Goal: Transaction & Acquisition: Purchase product/service

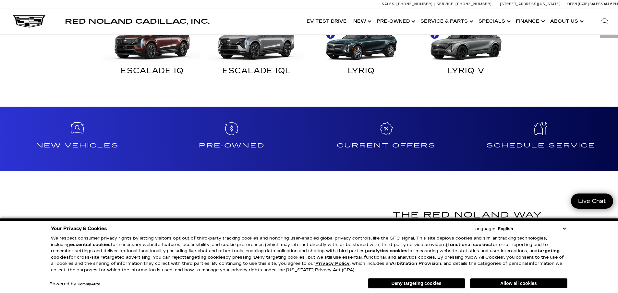
scroll to position [519, 0]
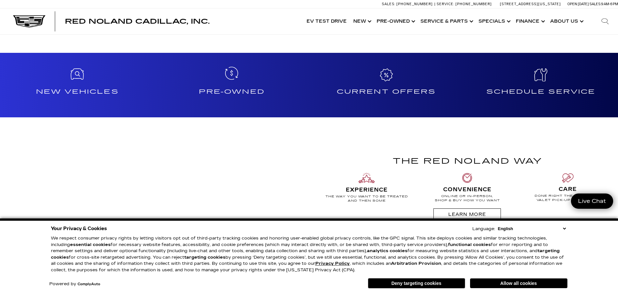
click at [240, 91] on h4 "Pre-Owned" at bounding box center [231, 92] width 149 height 10
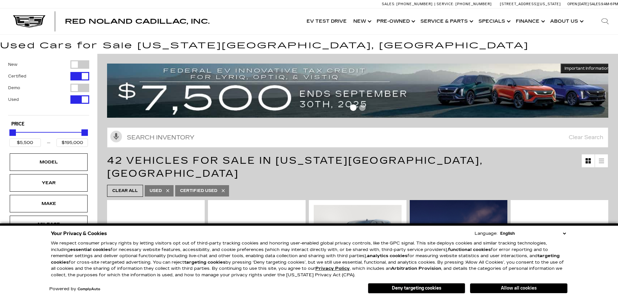
click at [505, 289] on button "Allow all cookies" at bounding box center [518, 289] width 97 height 10
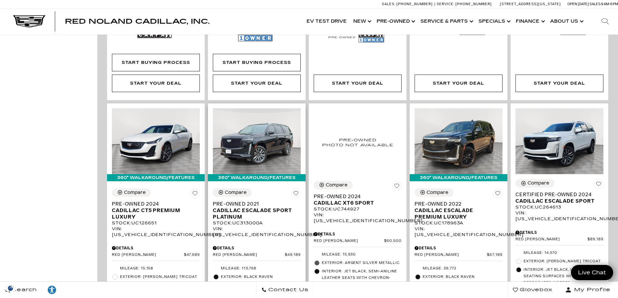
scroll to position [617, 0]
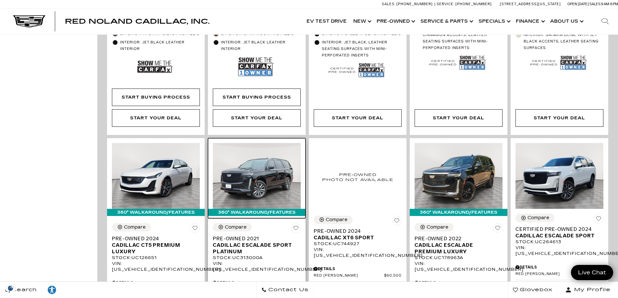
drag, startPoint x: 37, startPoint y: 3, endPoint x: 249, endPoint y: 173, distance: 272.0
click at [249, 173] on img at bounding box center [257, 176] width 88 height 66
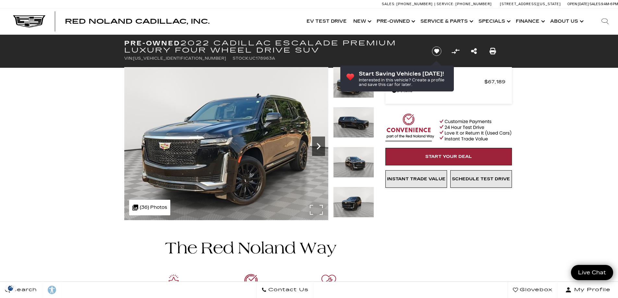
click at [316, 147] on icon "Next" at bounding box center [318, 146] width 13 height 13
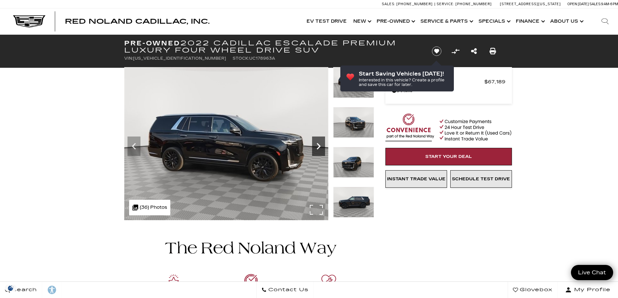
click at [316, 147] on icon "Next" at bounding box center [318, 146] width 13 height 13
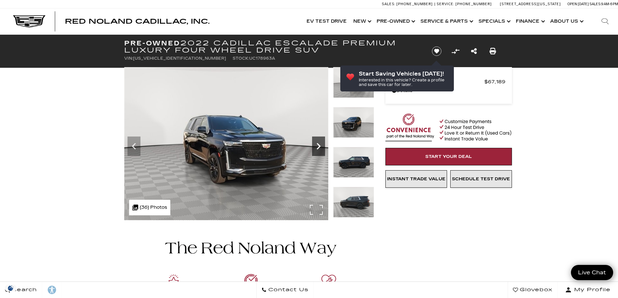
click at [316, 147] on icon "Next" at bounding box center [318, 146] width 13 height 13
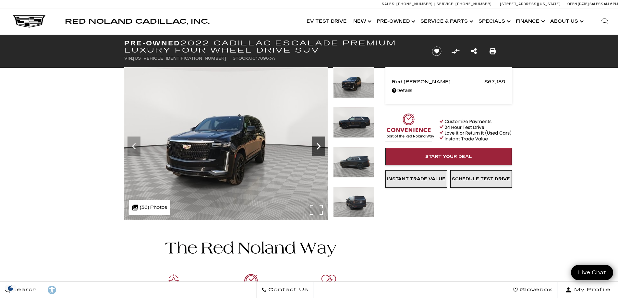
click at [316, 147] on icon "Next" at bounding box center [318, 146] width 13 height 13
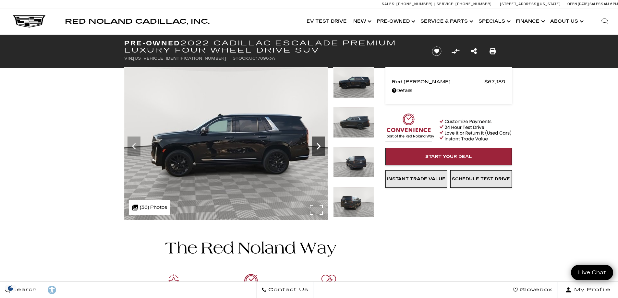
click at [316, 147] on icon "Next" at bounding box center [318, 146] width 13 height 13
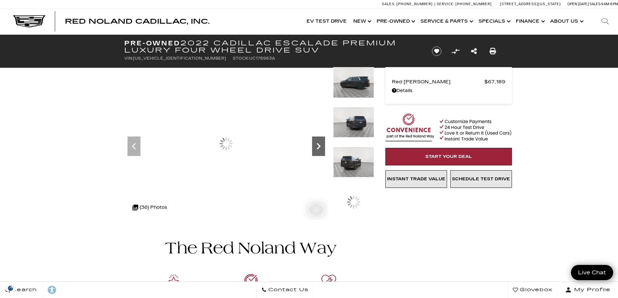
click at [316, 147] on icon "Next" at bounding box center [318, 146] width 13 height 13
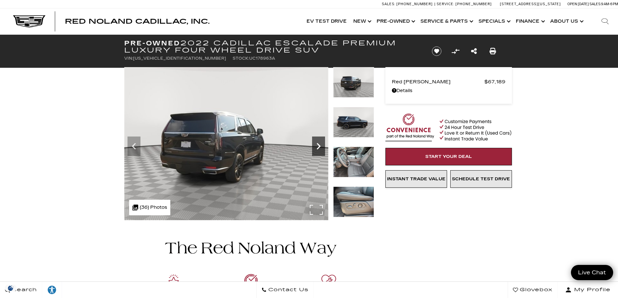
click at [316, 147] on icon "Next" at bounding box center [318, 146] width 13 height 13
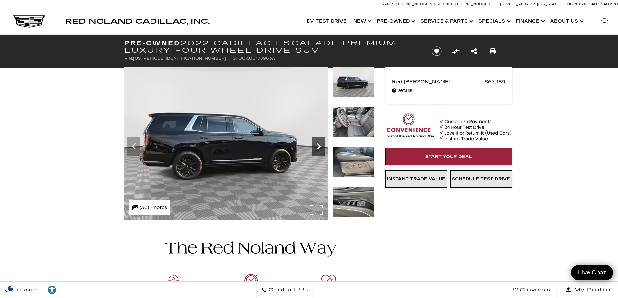
click at [316, 147] on icon "Next" at bounding box center [318, 146] width 13 height 13
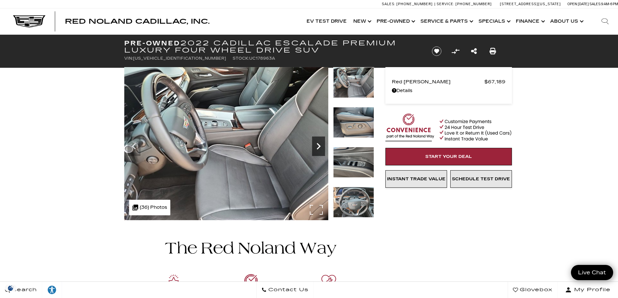
click at [316, 147] on icon "Next" at bounding box center [318, 146] width 13 height 13
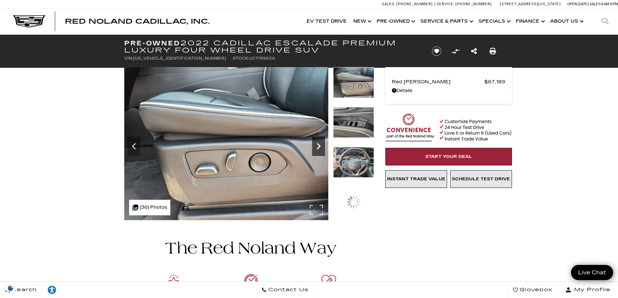
click at [316, 147] on icon "Next" at bounding box center [318, 146] width 13 height 13
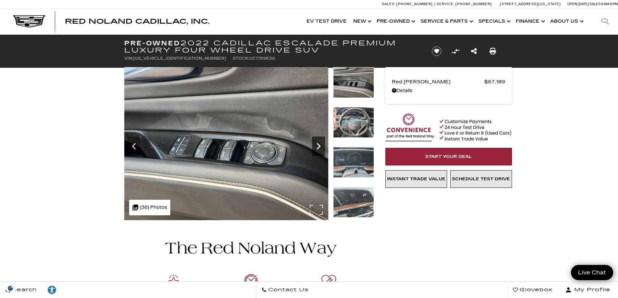
click at [316, 147] on icon "Next" at bounding box center [318, 146] width 13 height 13
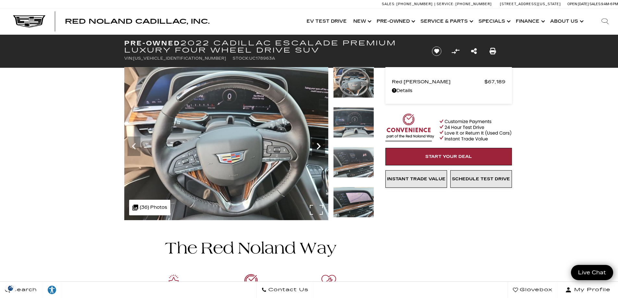
click at [316, 147] on icon "Next" at bounding box center [318, 146] width 13 height 13
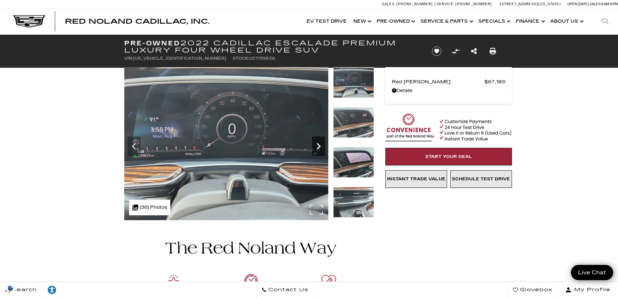
click at [316, 147] on icon "Next" at bounding box center [318, 146] width 13 height 13
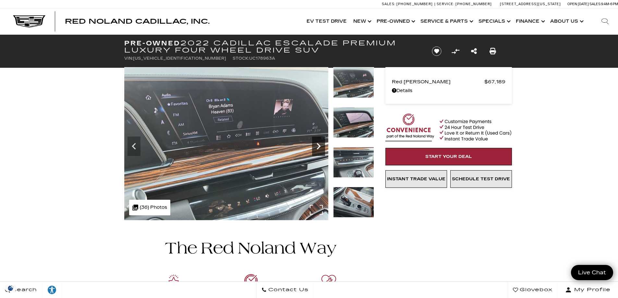
click at [316, 147] on icon "Next" at bounding box center [318, 146] width 13 height 13
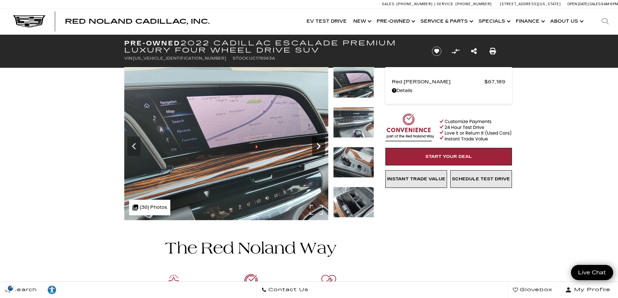
click at [316, 147] on icon "Next" at bounding box center [318, 146] width 13 height 13
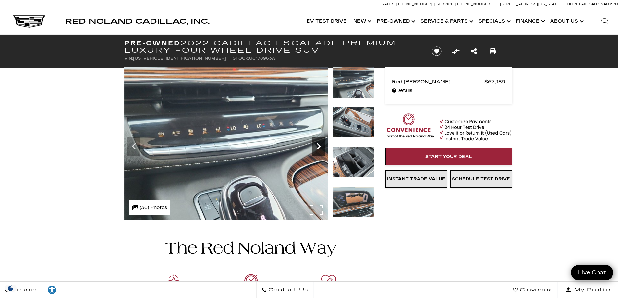
click at [316, 147] on icon "Next" at bounding box center [318, 146] width 13 height 13
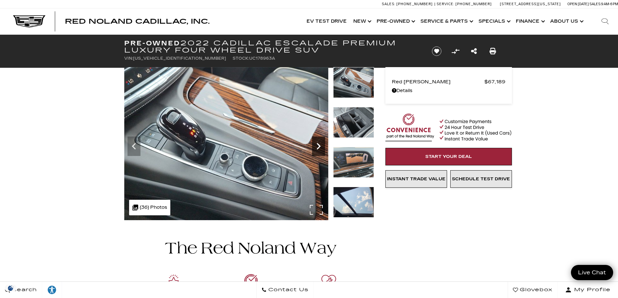
click at [316, 147] on icon "Next" at bounding box center [318, 146] width 13 height 13
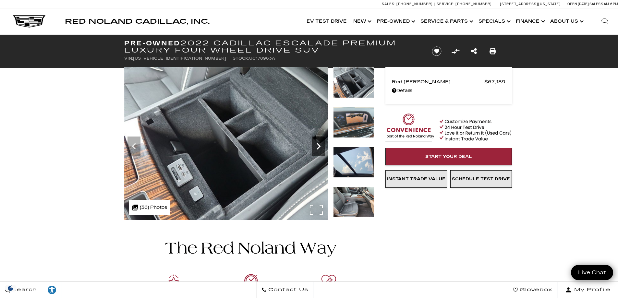
click at [316, 147] on icon "Next" at bounding box center [318, 146] width 13 height 13
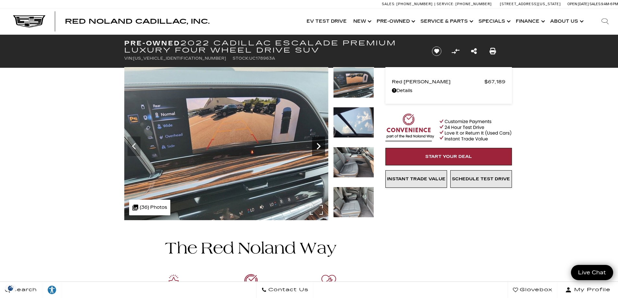
click at [316, 147] on icon "Next" at bounding box center [318, 146] width 13 height 13
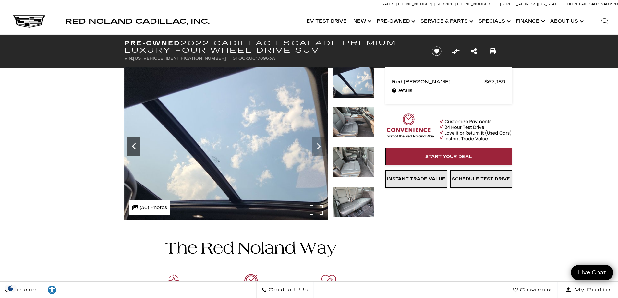
click at [134, 146] on icon "Previous" at bounding box center [134, 146] width 13 height 13
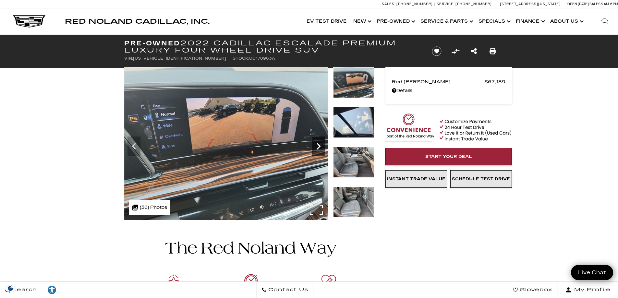
click at [319, 145] on icon "Next" at bounding box center [318, 146] width 13 height 13
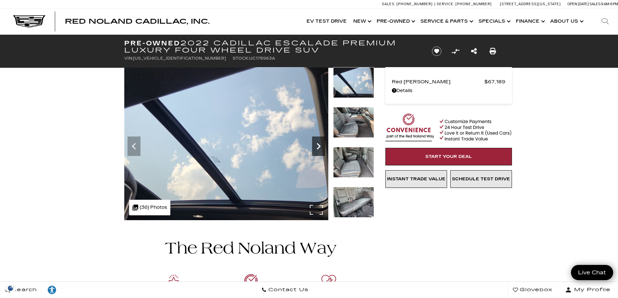
click at [319, 143] on icon "Next" at bounding box center [318, 146] width 13 height 13
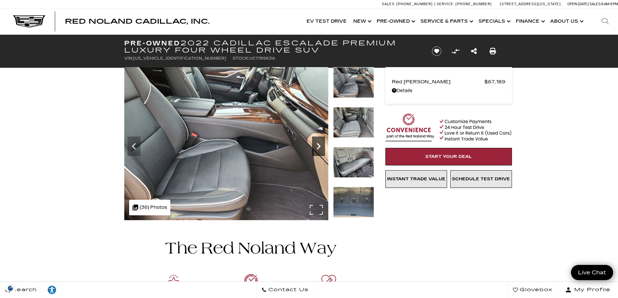
click at [319, 143] on icon "Next" at bounding box center [318, 146] width 13 height 13
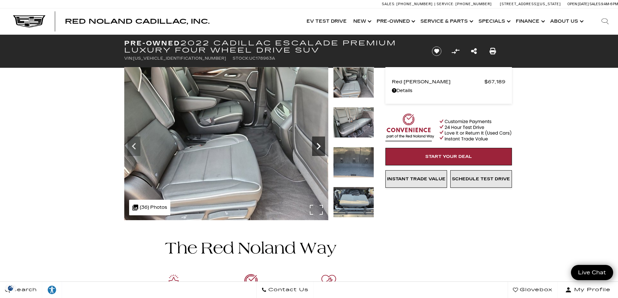
click at [319, 143] on icon "Next" at bounding box center [318, 146] width 13 height 13
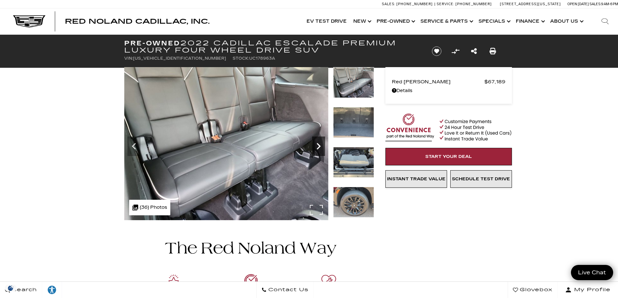
click at [319, 143] on icon "Next" at bounding box center [318, 146] width 13 height 13
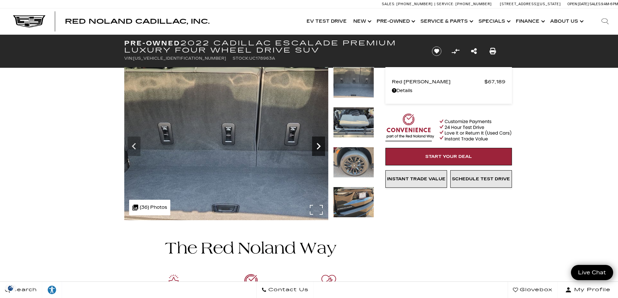
click at [319, 143] on icon "Next" at bounding box center [318, 146] width 13 height 13
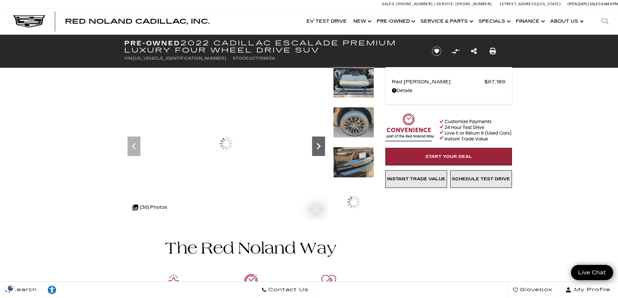
click at [319, 143] on icon "Next" at bounding box center [318, 146] width 13 height 13
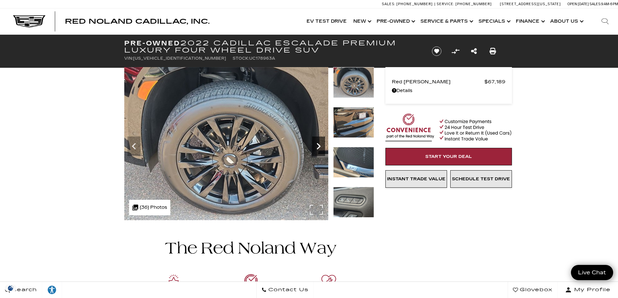
click at [319, 143] on icon "Next" at bounding box center [318, 146] width 13 height 13
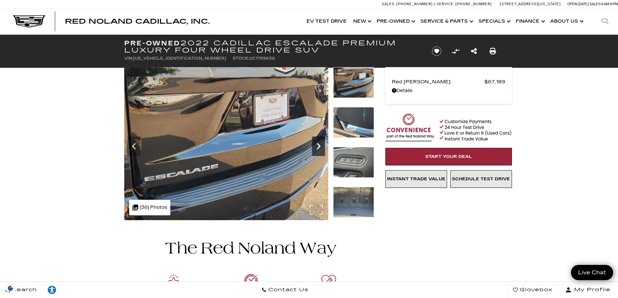
click at [319, 145] on icon "Next" at bounding box center [319, 146] width 4 height 6
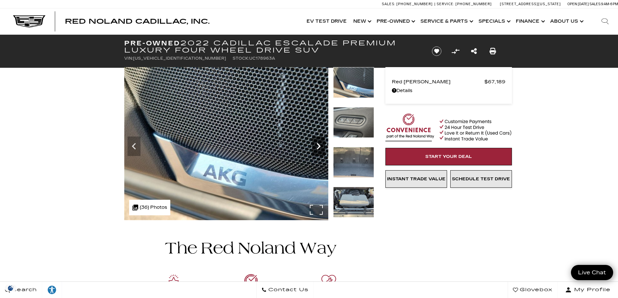
click at [319, 145] on icon "Next" at bounding box center [319, 146] width 4 height 6
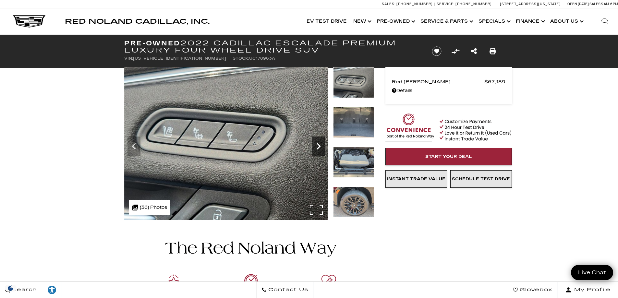
click at [319, 145] on icon "Next" at bounding box center [319, 146] width 4 height 6
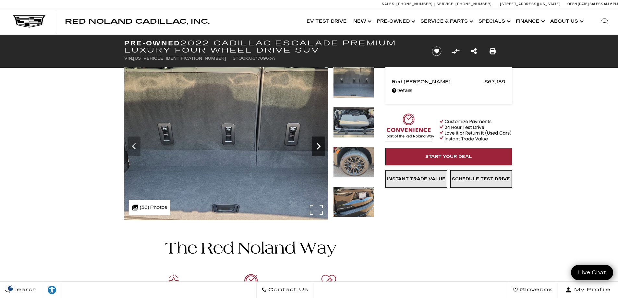
click at [319, 145] on icon "Next" at bounding box center [319, 146] width 4 height 6
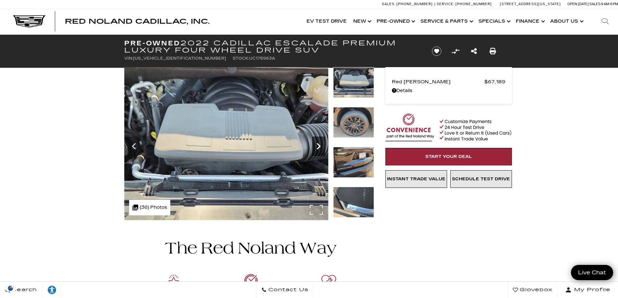
click at [319, 145] on icon "Next" at bounding box center [319, 146] width 4 height 6
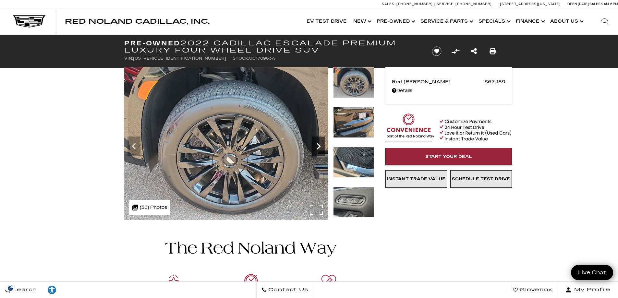
click at [319, 145] on icon "Next" at bounding box center [319, 146] width 4 height 6
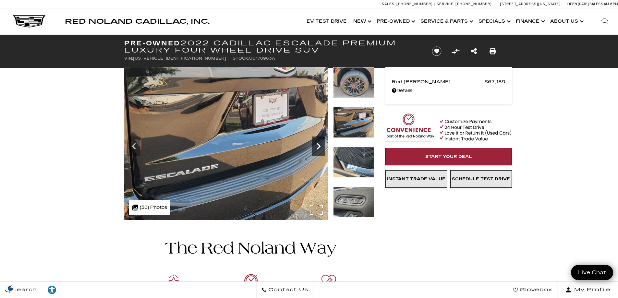
click at [319, 145] on icon "Next" at bounding box center [319, 146] width 4 height 6
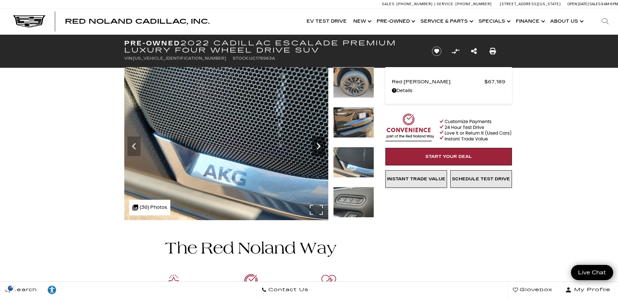
click at [319, 145] on icon "Next" at bounding box center [319, 146] width 4 height 6
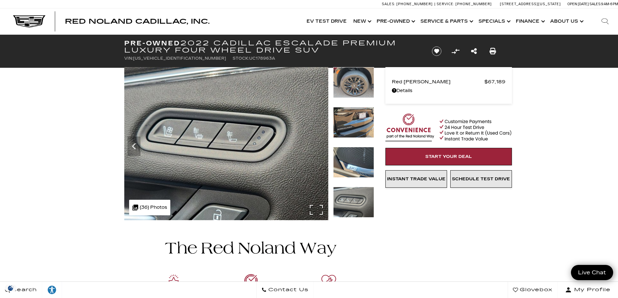
click at [319, 145] on img at bounding box center [226, 143] width 204 height 153
